Goal: Transaction & Acquisition: Book appointment/travel/reservation

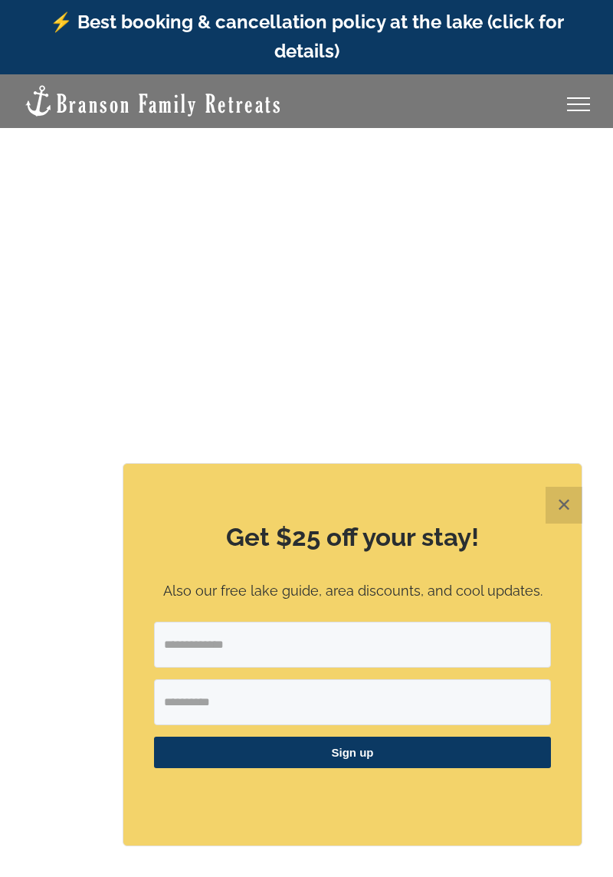
click at [414, 521] on h2 "Get $25 off your stay!" at bounding box center [352, 537] width 397 height 35
click at [570, 509] on button "✕" at bounding box center [564, 505] width 37 height 37
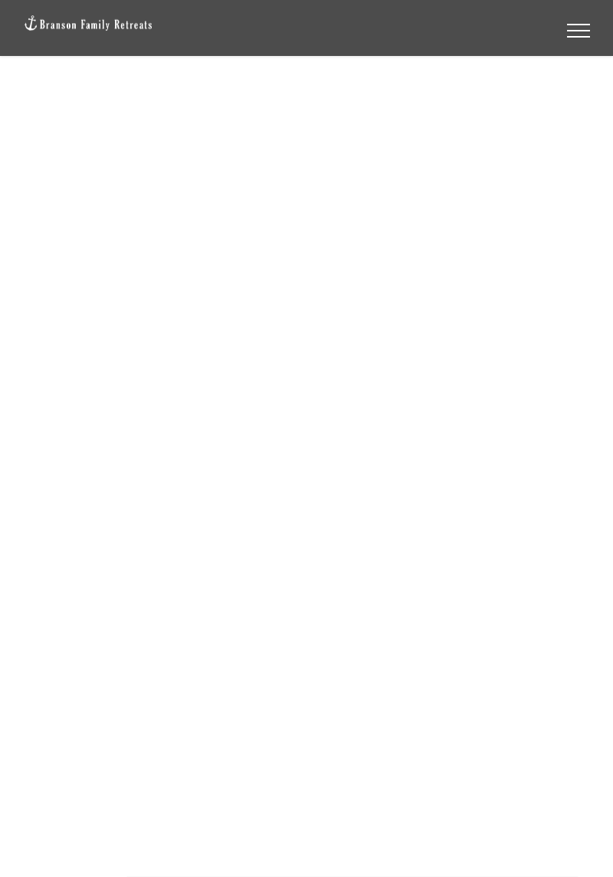
scroll to position [185, 0]
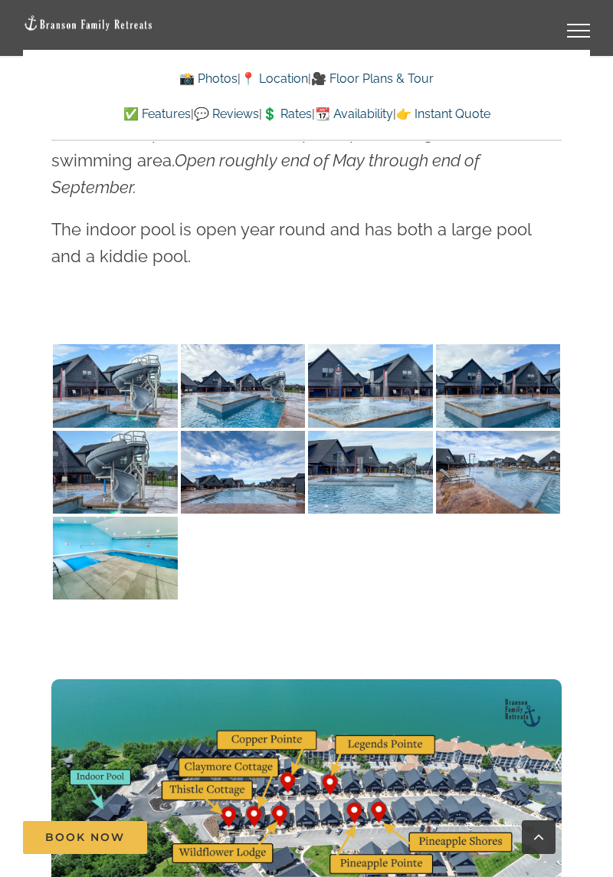
scroll to position [3965, 0]
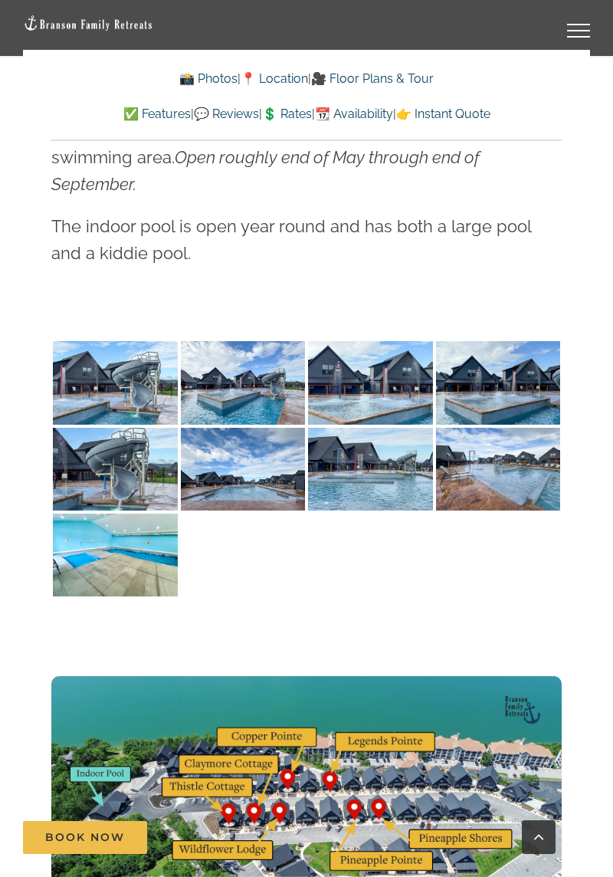
click at [258, 341] on img at bounding box center [243, 382] width 125 height 83
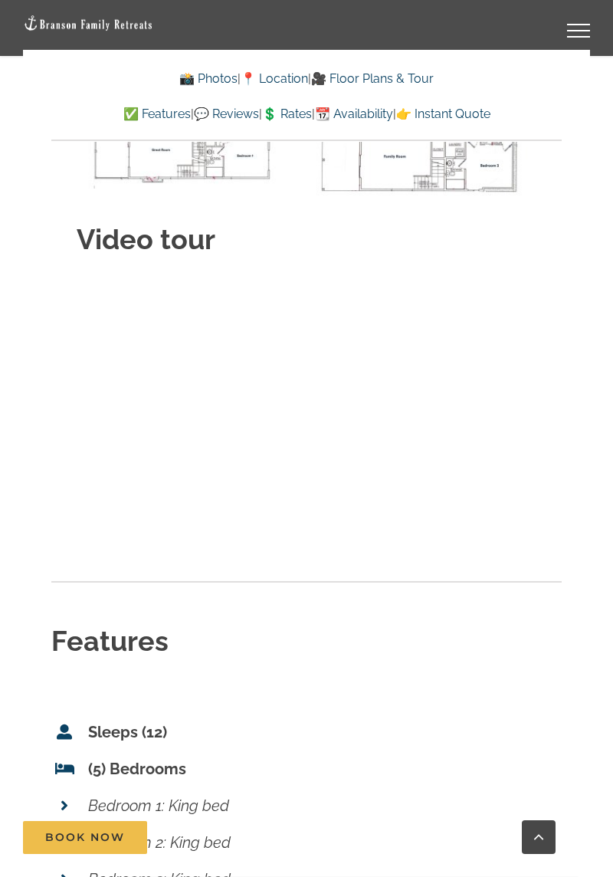
scroll to position [6049, 0]
